Goal: Check status: Check status

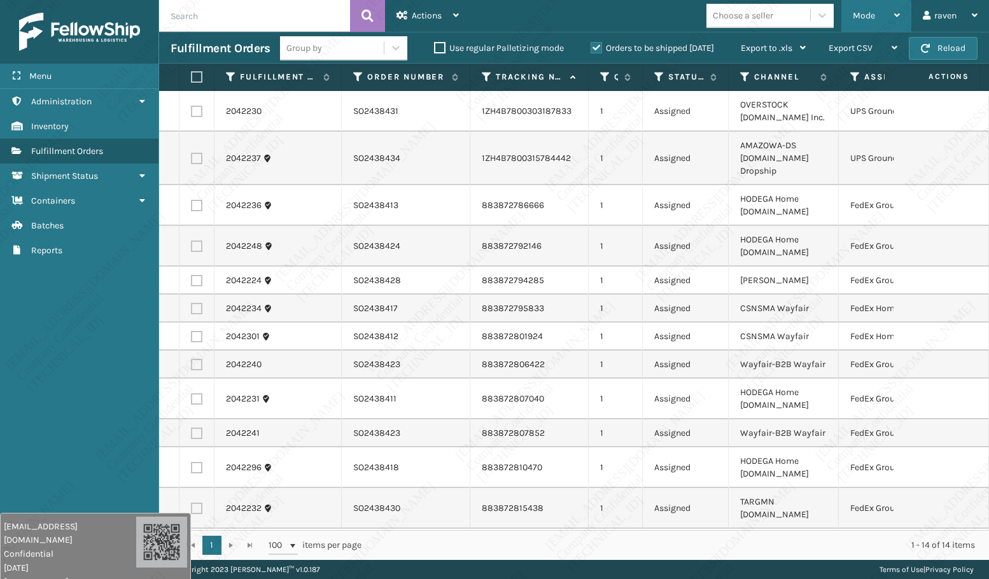
click at [864, 19] on span "Mode" at bounding box center [863, 15] width 22 height 11
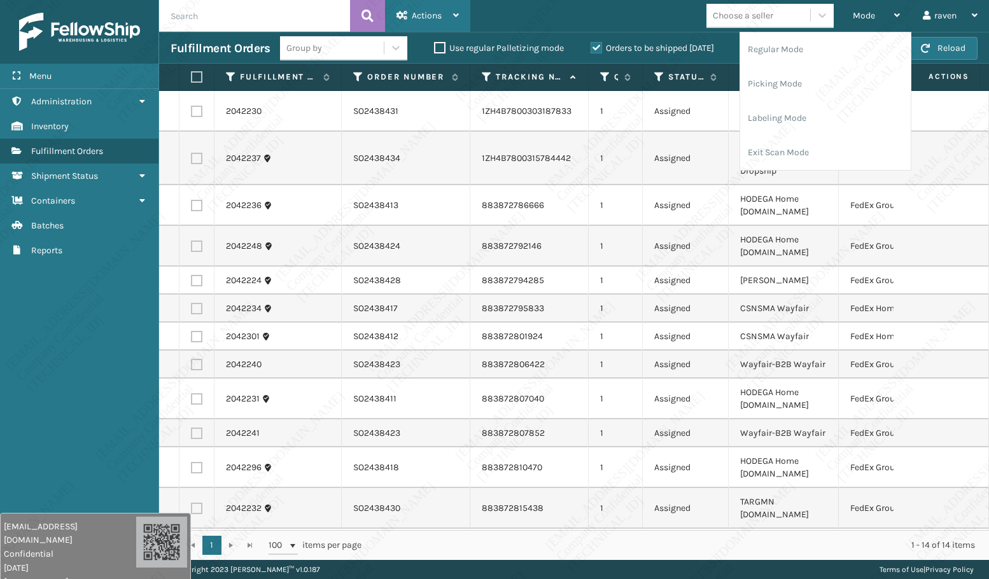
click at [431, 21] on div "Actions" at bounding box center [427, 16] width 62 height 32
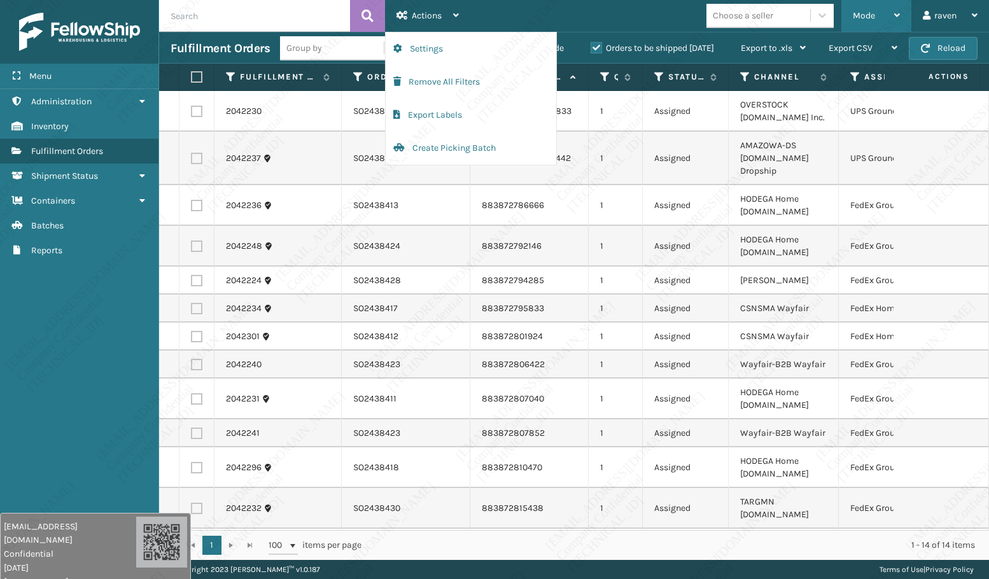
click at [861, 9] on div "Mode" at bounding box center [875, 16] width 47 height 32
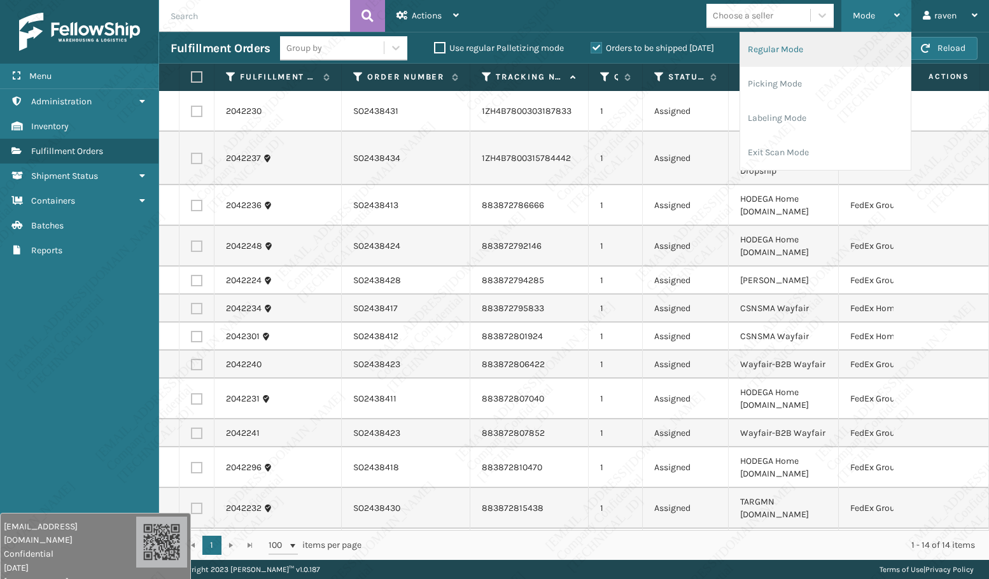
click at [846, 44] on li "Regular Mode" at bounding box center [825, 49] width 170 height 34
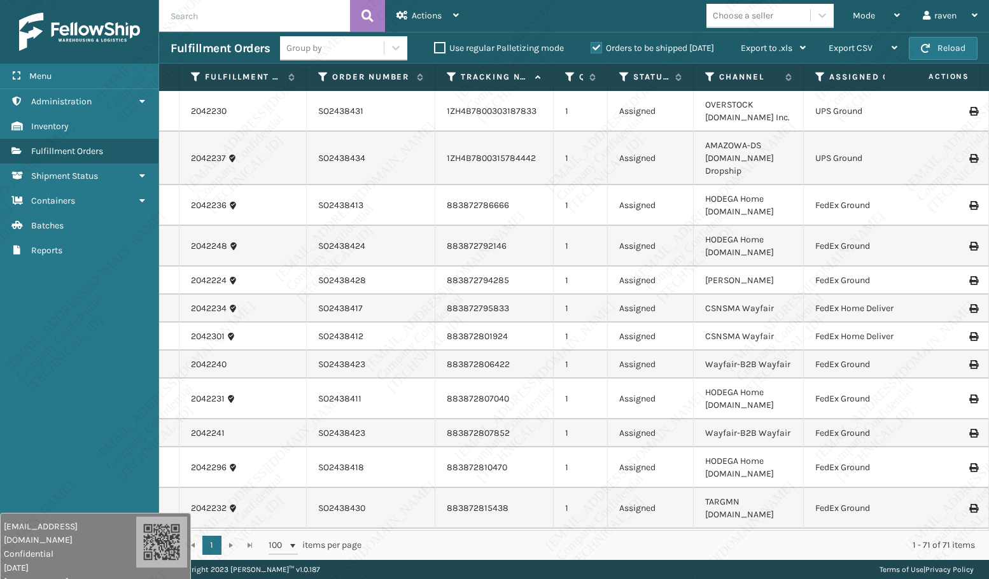
click at [254, 22] on input "text" at bounding box center [254, 16] width 191 height 32
paste input "SO2438130"
type input "SO2438130"
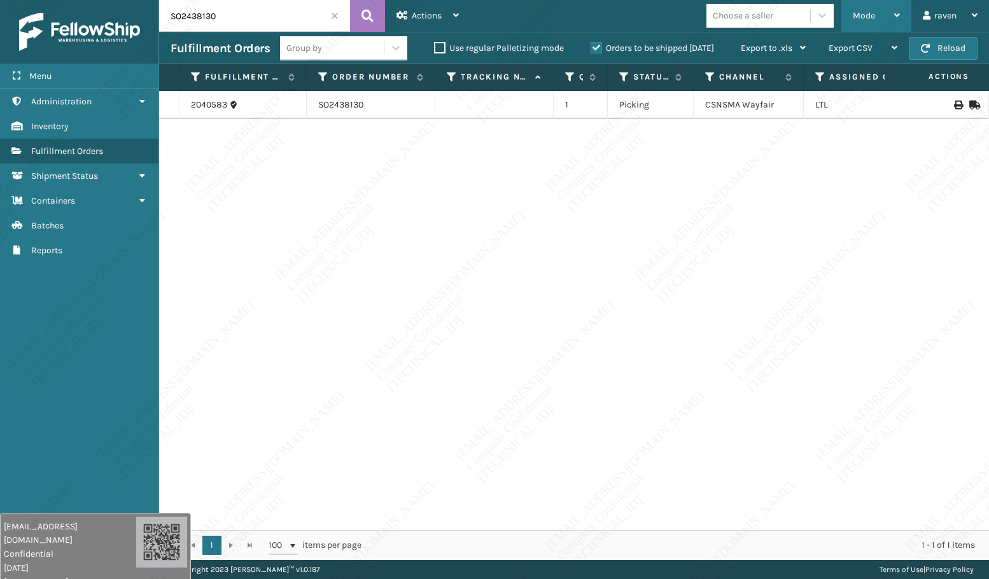
click at [841, 15] on div "Mode Regular Mode Picking Mode Labeling Mode Exit Scan Mode" at bounding box center [876, 16] width 70 height 32
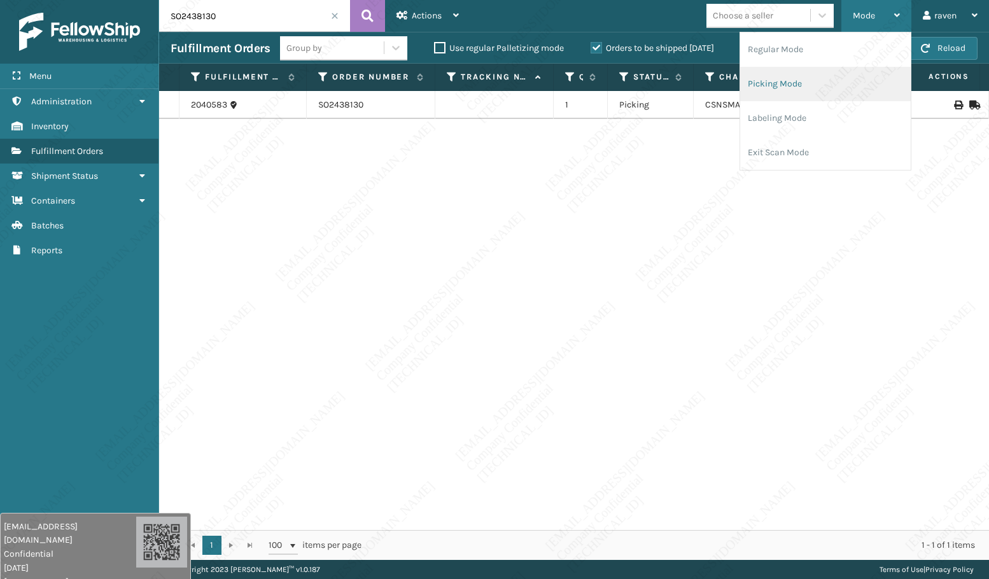
click at [787, 81] on li "Picking Mode" at bounding box center [825, 84] width 170 height 34
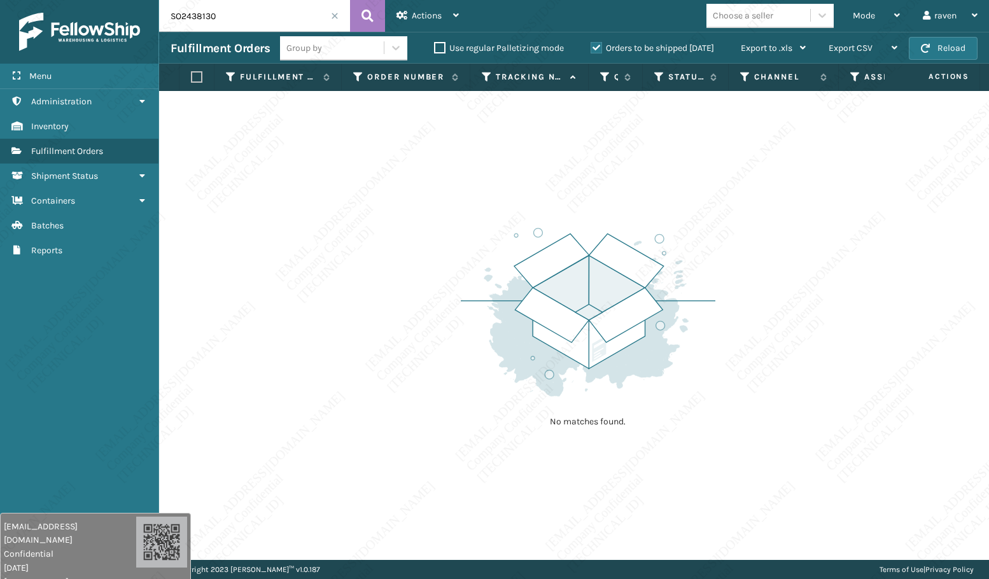
click at [333, 14] on span at bounding box center [335, 16] width 8 height 8
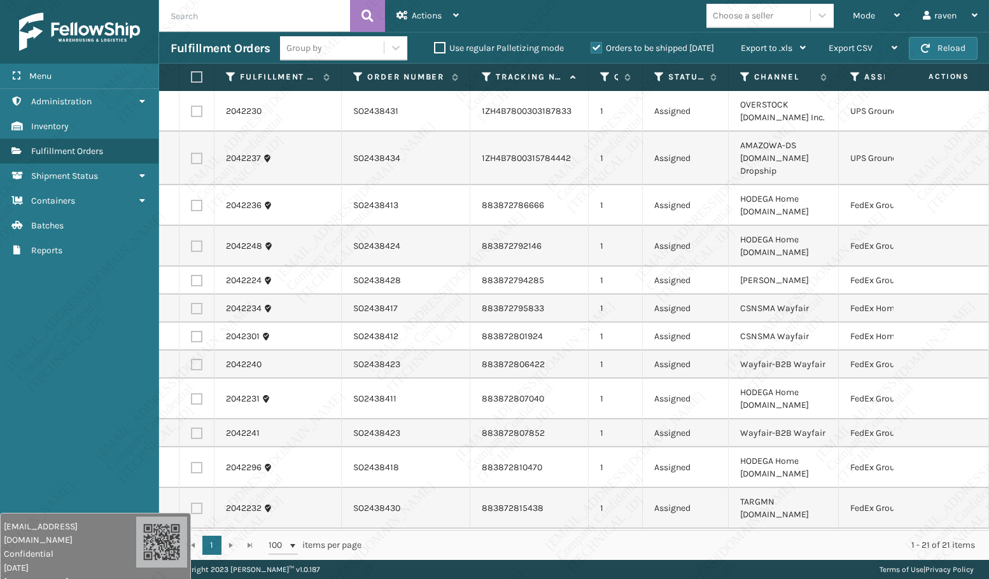
click at [248, 16] on input "text" at bounding box center [254, 16] width 191 height 32
paste input "SO2438130"
type input "SO2438130"
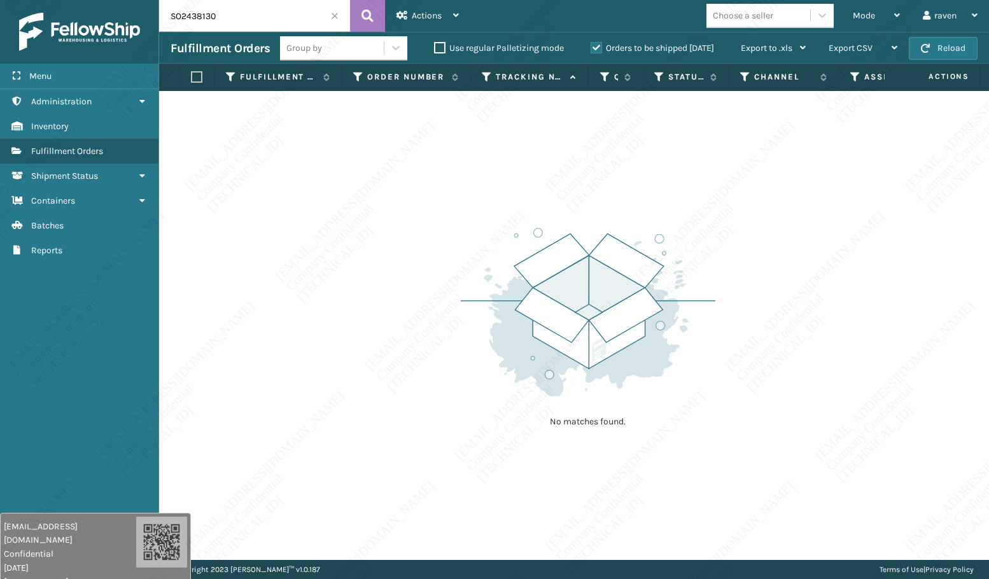
click at [222, 18] on input "SO2438130" at bounding box center [254, 16] width 191 height 32
click at [875, 12] on div "Mode" at bounding box center [875, 16] width 47 height 32
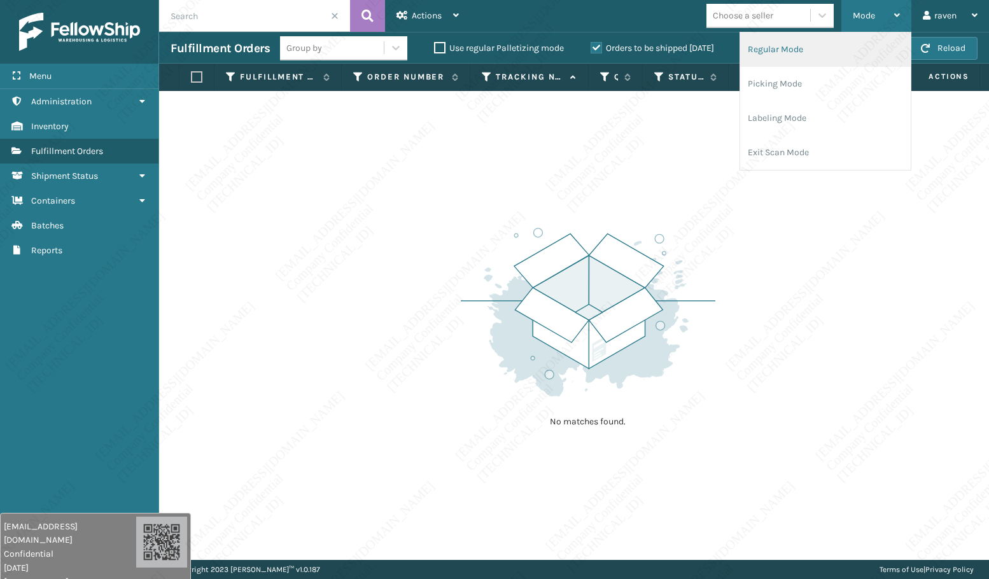
click at [803, 49] on li "Regular Mode" at bounding box center [825, 49] width 170 height 34
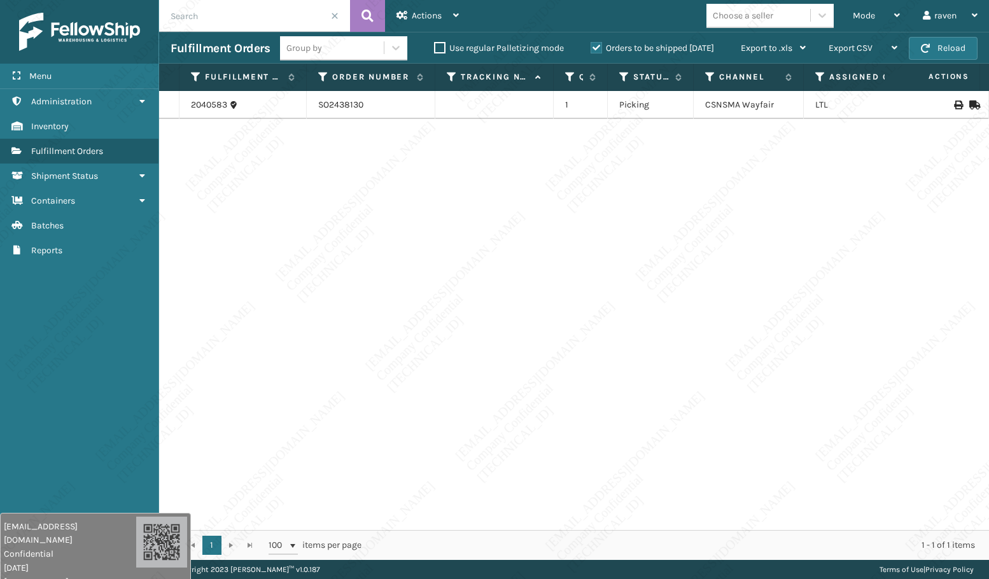
click at [231, 24] on input "text" at bounding box center [254, 16] width 191 height 32
paste input "SO2438130"
type input "SO2438130"
click at [440, 251] on div "2040583 SO2438130 1 Picking CSNSMA Wayfair LTL" at bounding box center [574, 310] width 830 height 439
click at [85, 151] on span "Fulfillment Orders" at bounding box center [67, 151] width 72 height 11
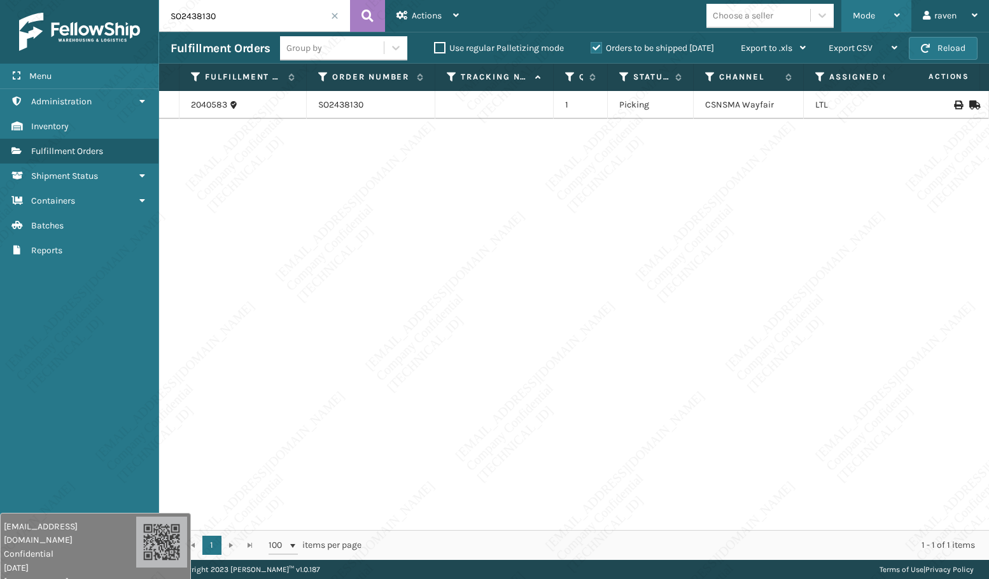
click at [858, 15] on span "Mode" at bounding box center [863, 15] width 22 height 11
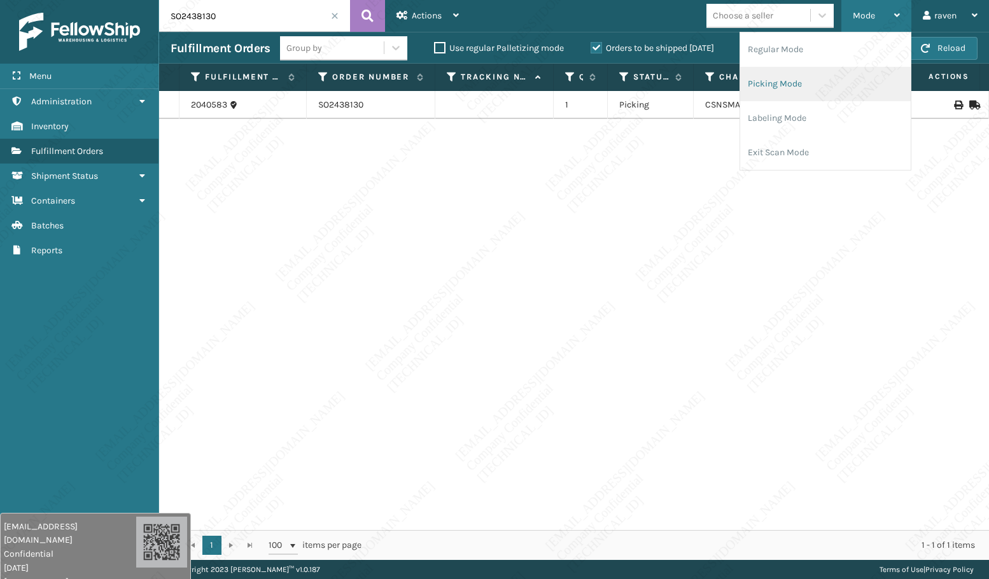
click at [786, 80] on li "Picking Mode" at bounding box center [825, 84] width 170 height 34
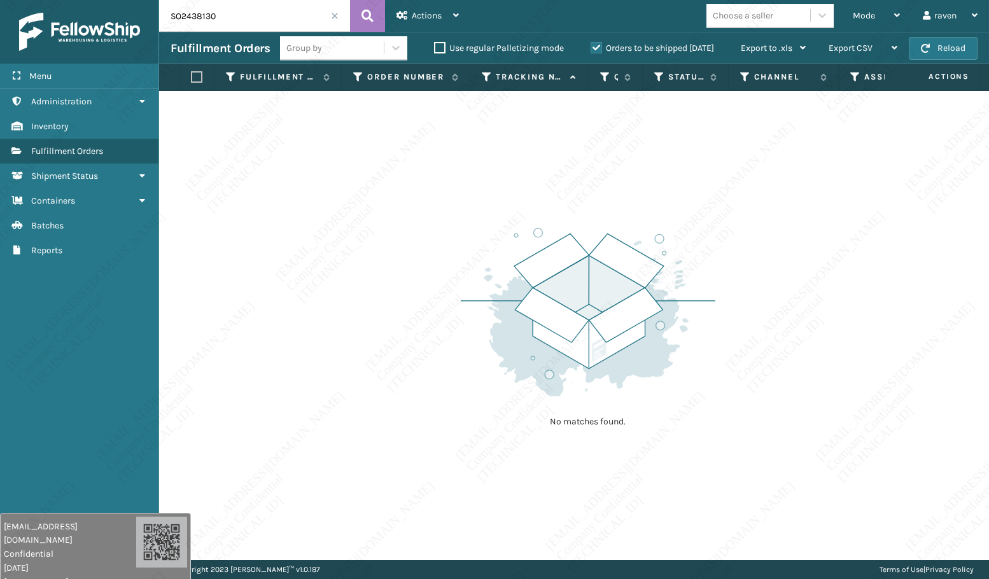
click at [331, 17] on span at bounding box center [335, 16] width 8 height 8
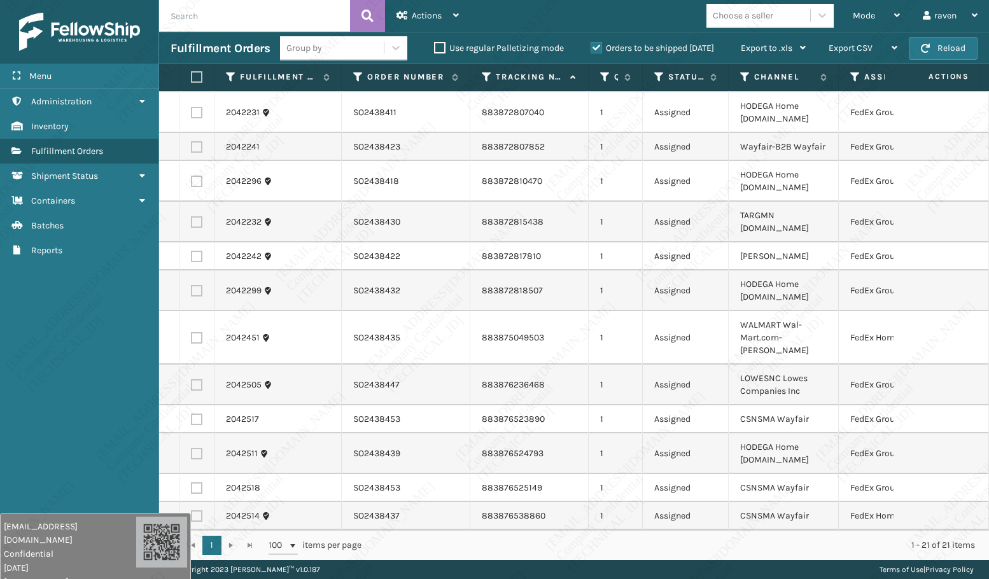
scroll to position [311, 0]
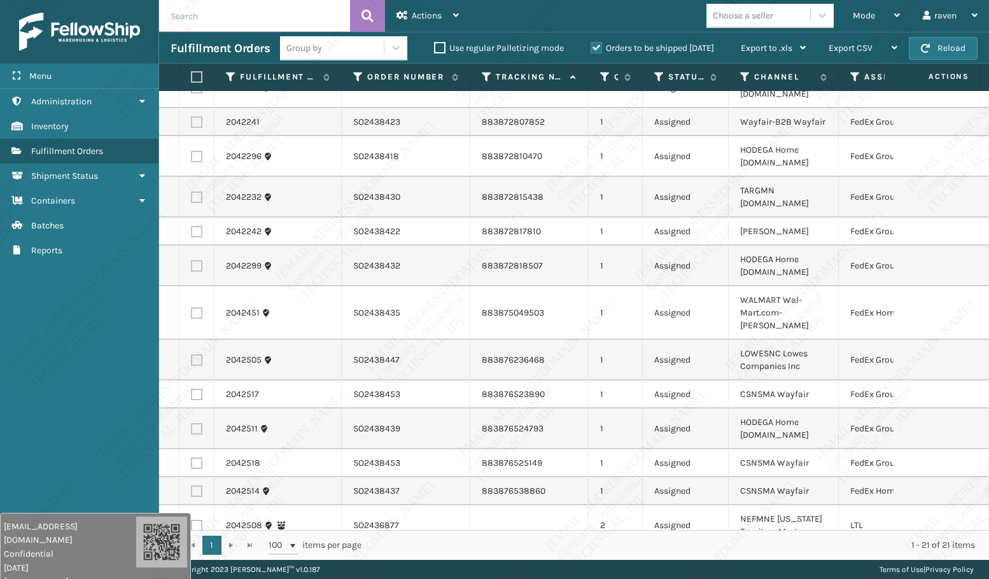
click at [620, 21] on div "Mode Regular Mode Picking Mode Labeling Mode Exit Scan Mode Choose a seller rav…" at bounding box center [729, 16] width 518 height 32
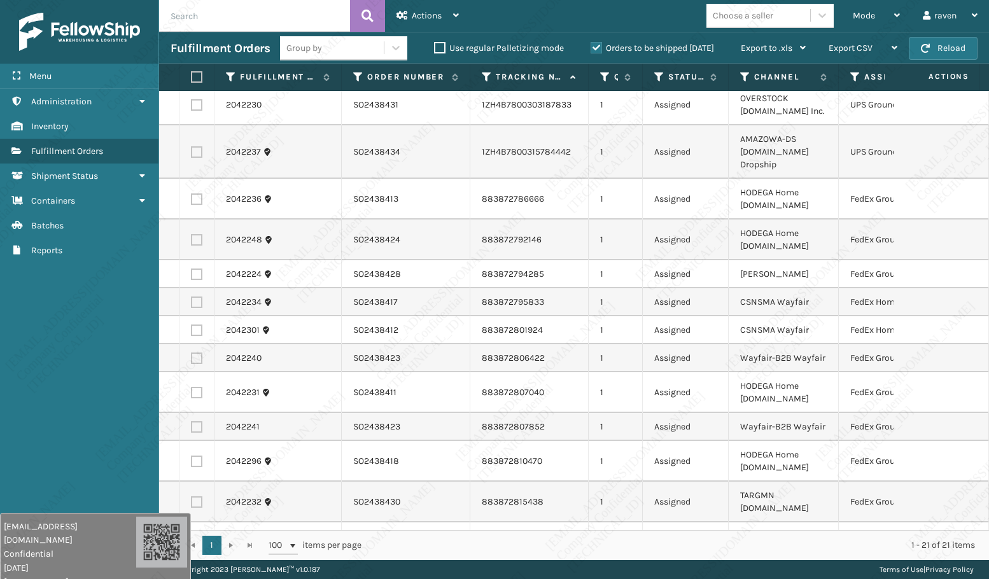
scroll to position [0, 0]
